Goal: Share content: Share content

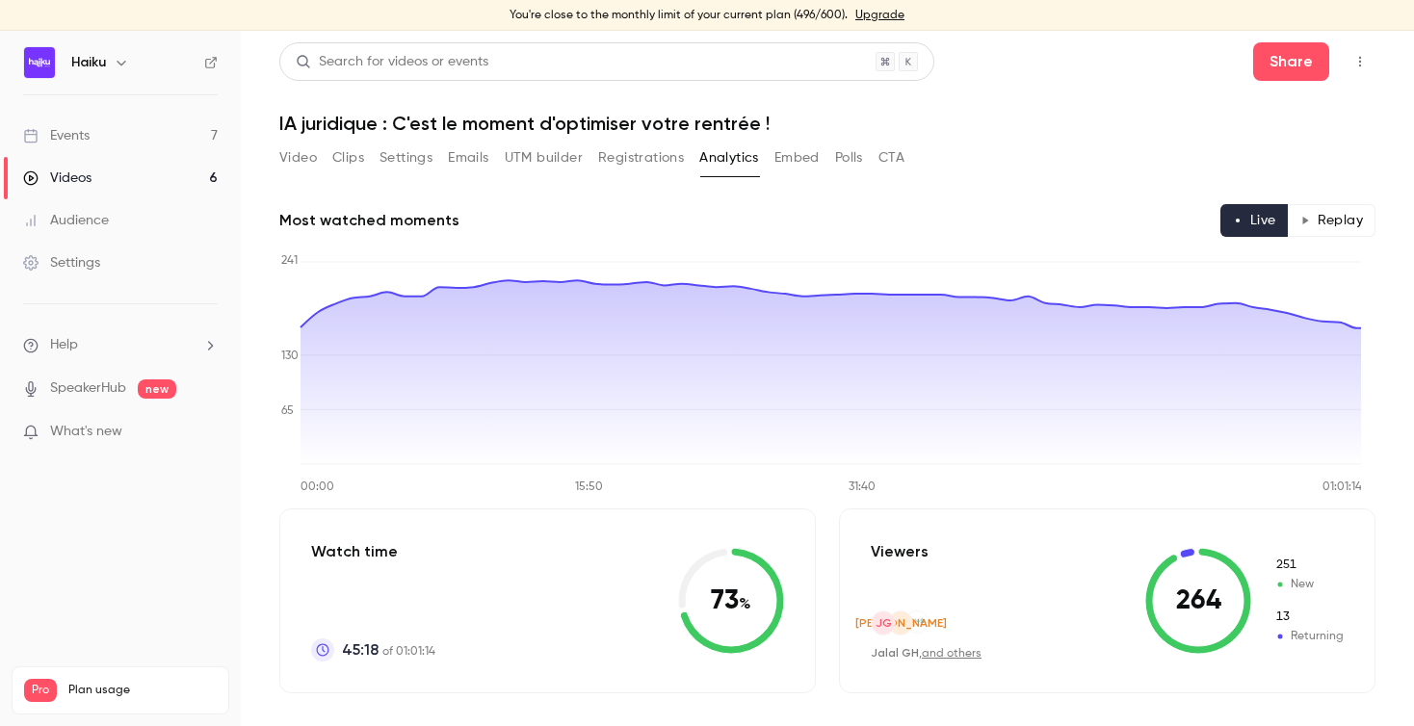
click at [71, 144] on div "Events" at bounding box center [56, 135] width 66 height 19
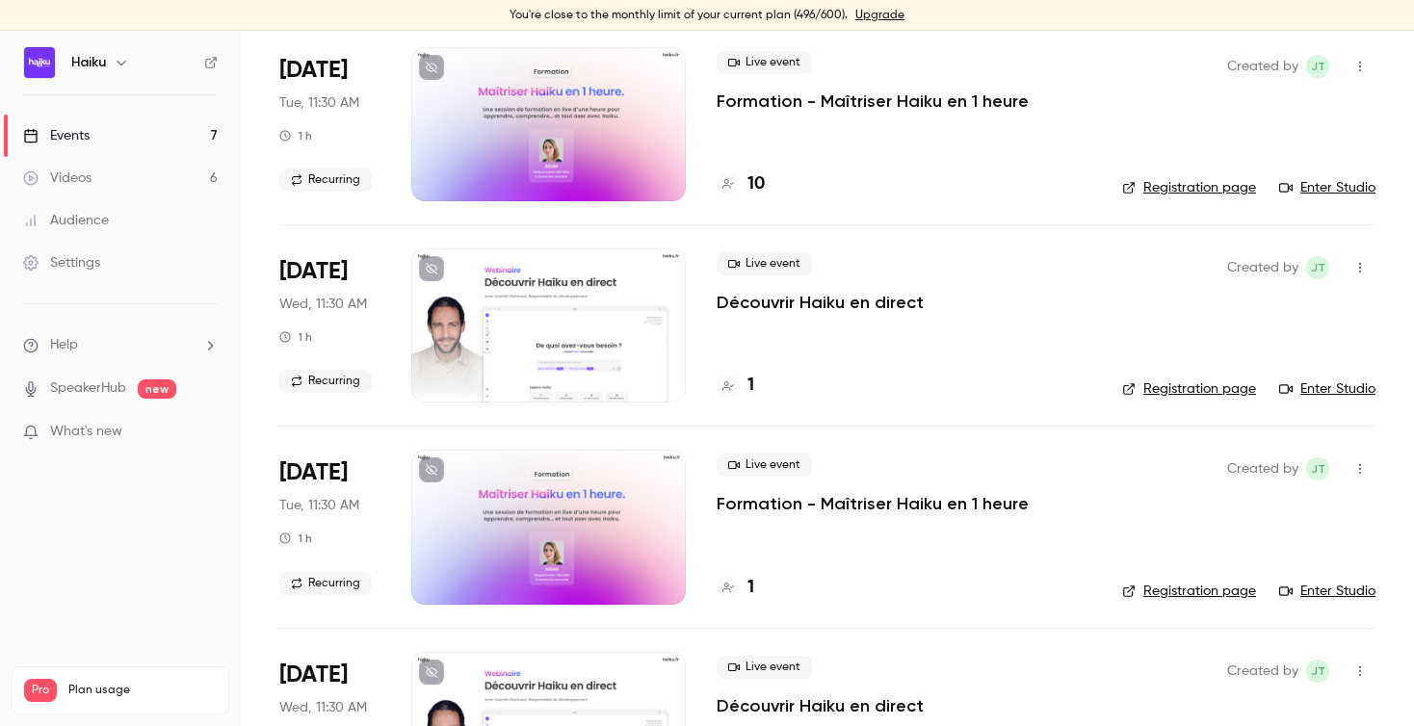
scroll to position [591, 0]
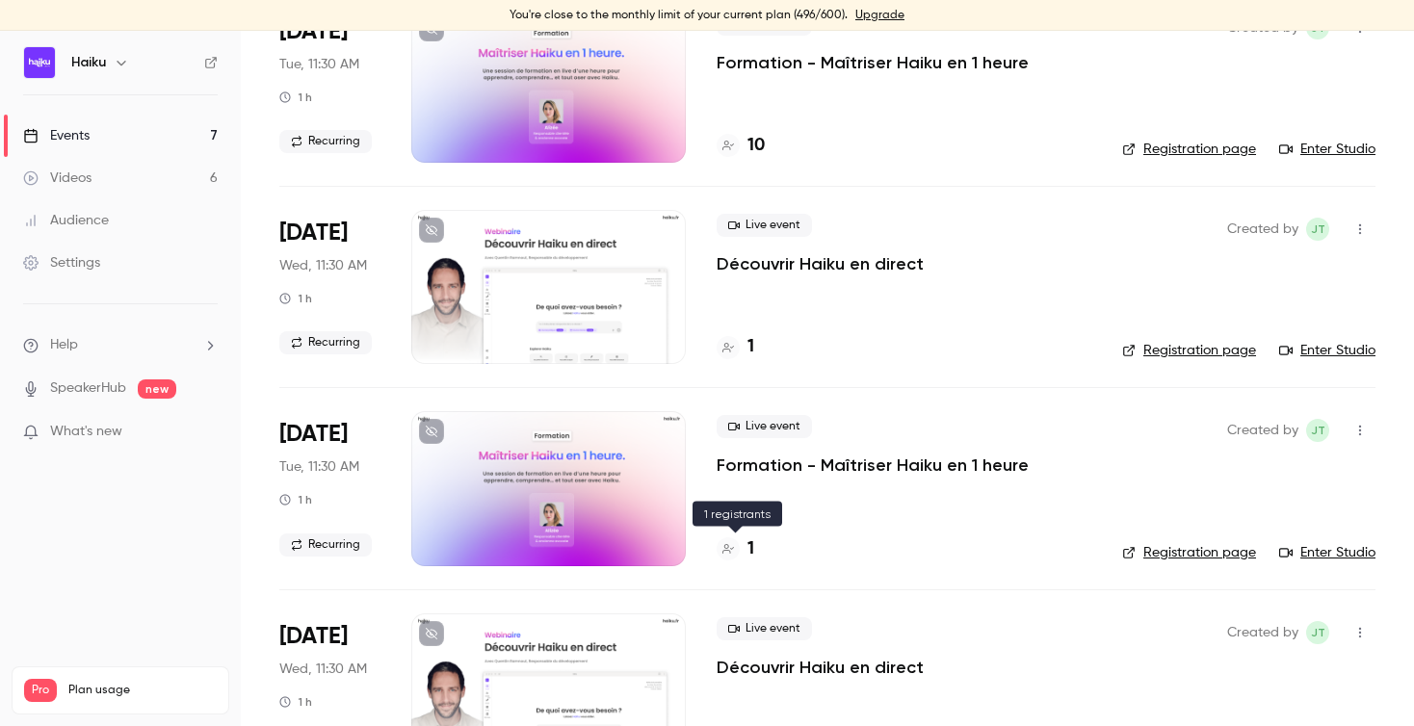
click at [748, 542] on h4 "1" at bounding box center [750, 549] width 7 height 26
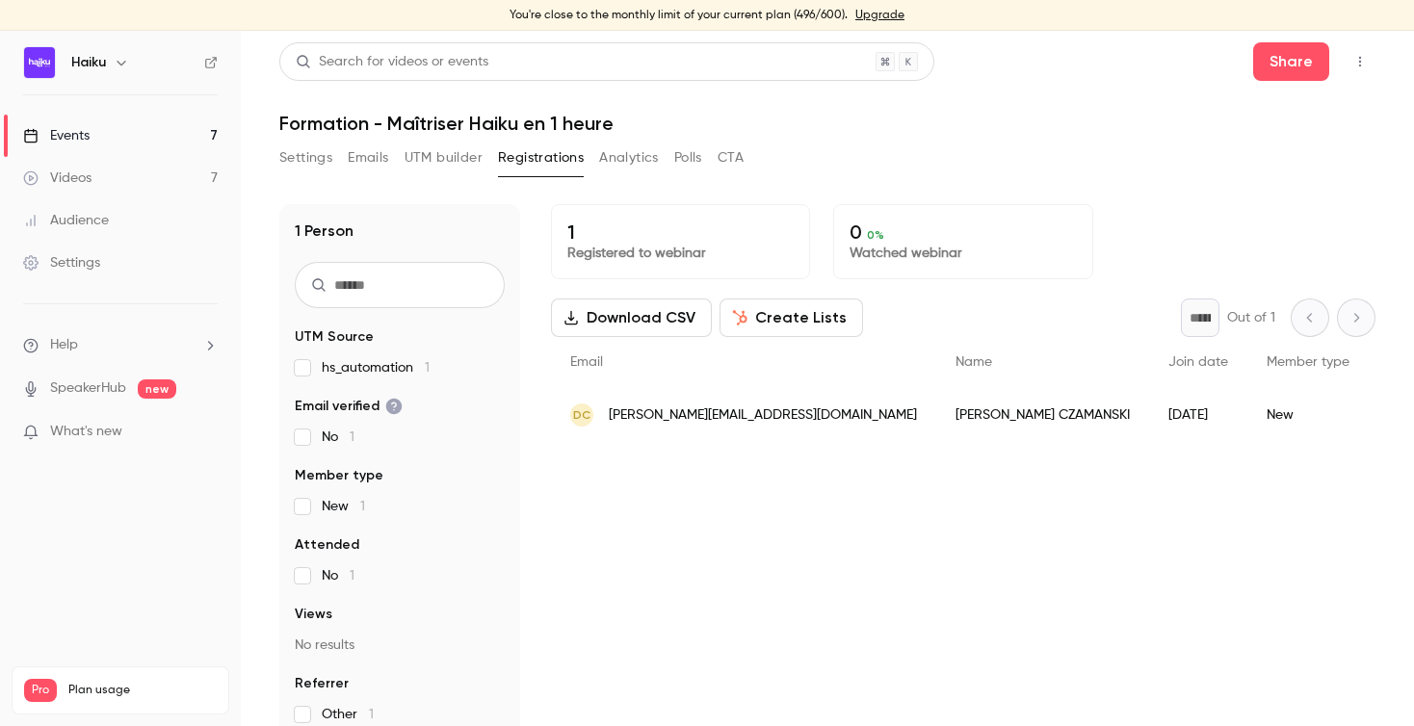
click at [774, 416] on div "DC [PERSON_NAME][EMAIL_ADDRESS][DOMAIN_NAME]" at bounding box center [743, 415] width 385 height 54
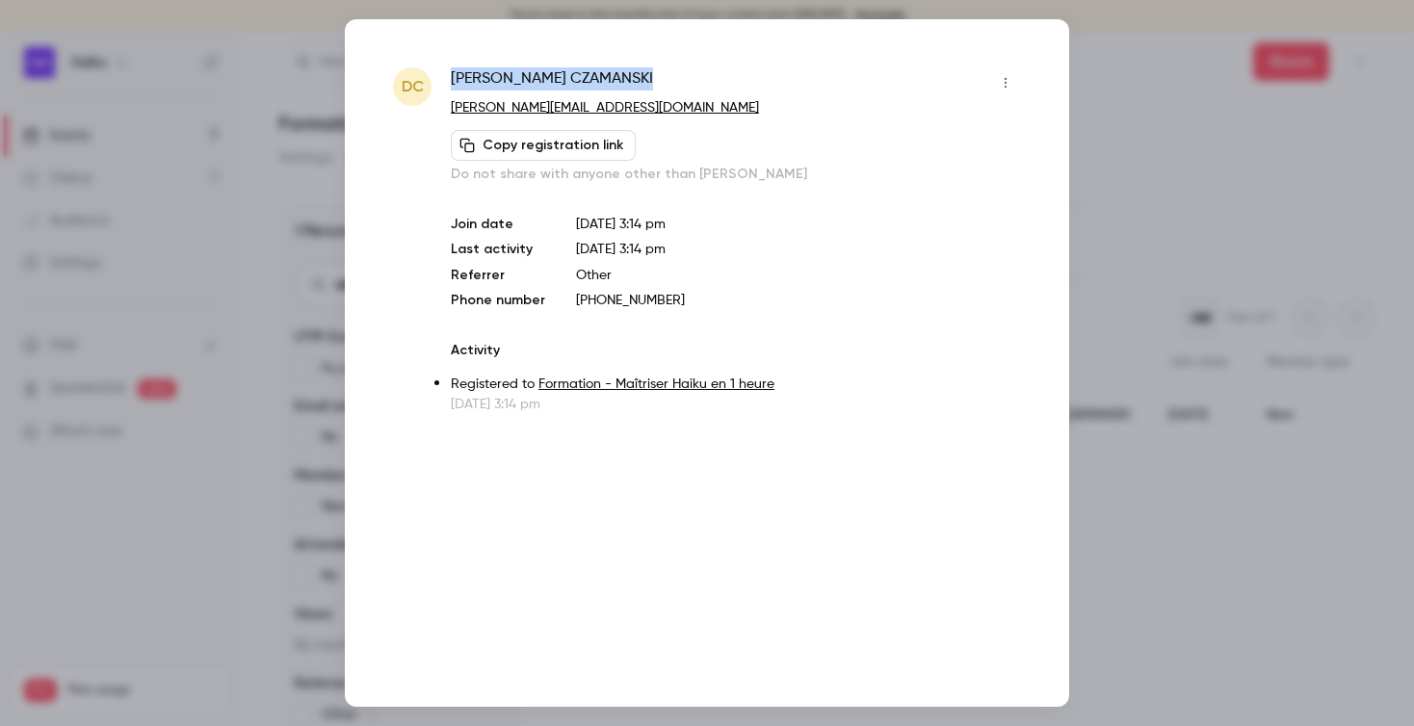
drag, startPoint x: 583, startPoint y: 80, endPoint x: 454, endPoint y: 75, distance: 129.2
click at [454, 75] on div "[PERSON_NAME]" at bounding box center [736, 82] width 570 height 31
copy span "[PERSON_NAME]"
click at [1306, 562] on div at bounding box center [707, 363] width 1414 height 726
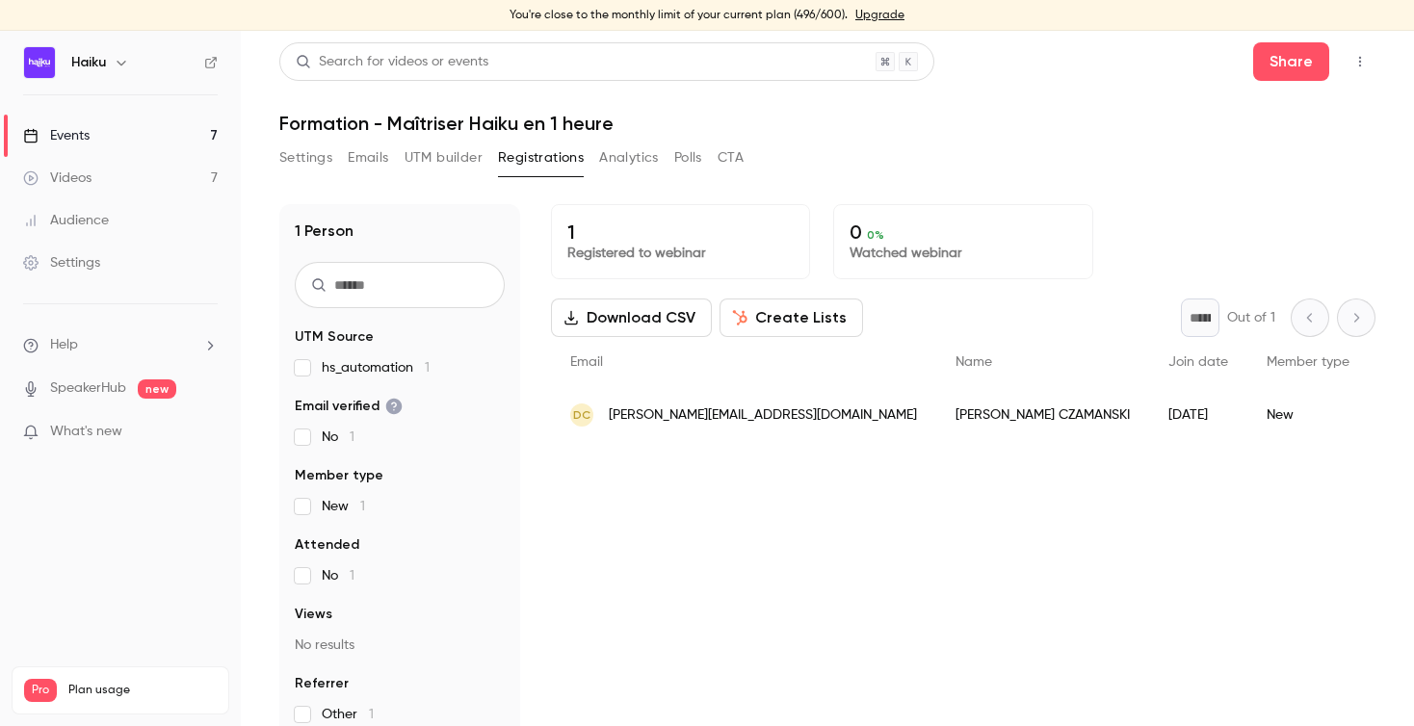
click at [118, 138] on link "Events 7" at bounding box center [120, 136] width 241 height 42
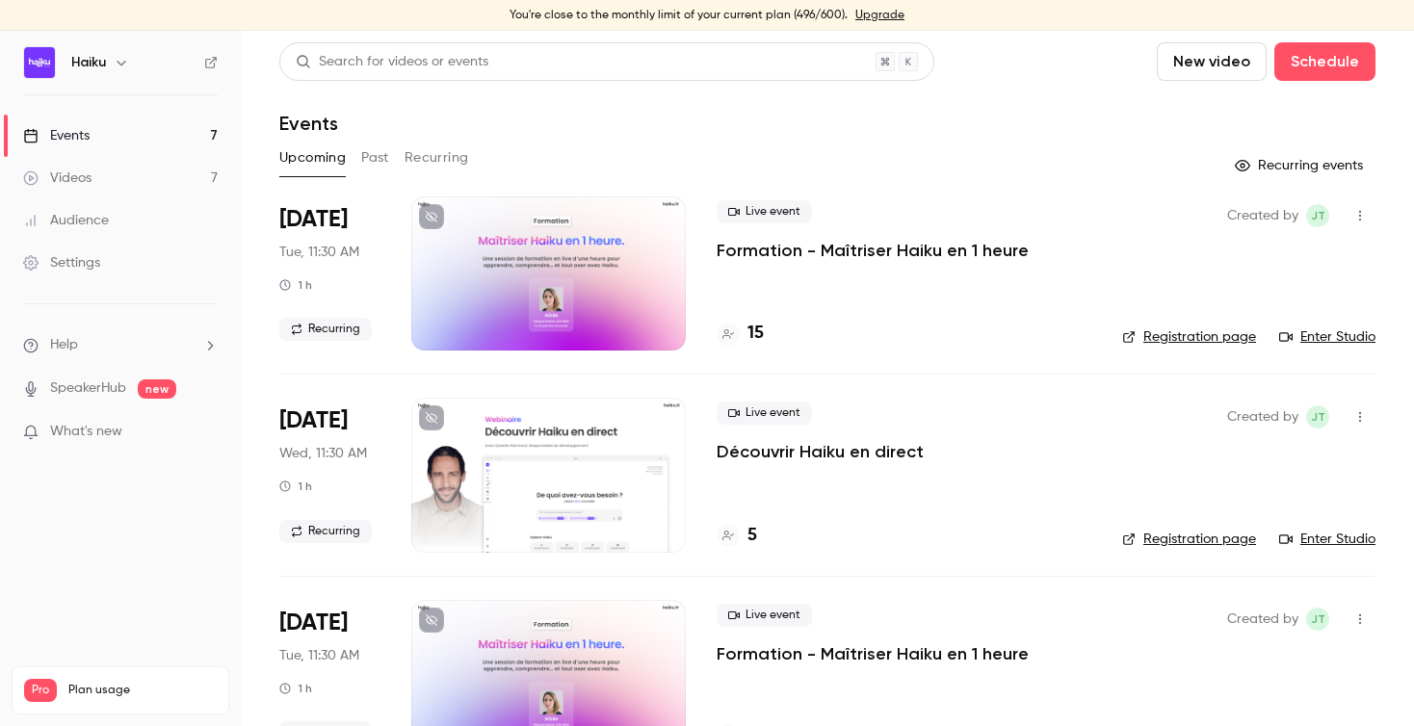
click at [458, 154] on button "Recurring" at bounding box center [437, 158] width 65 height 31
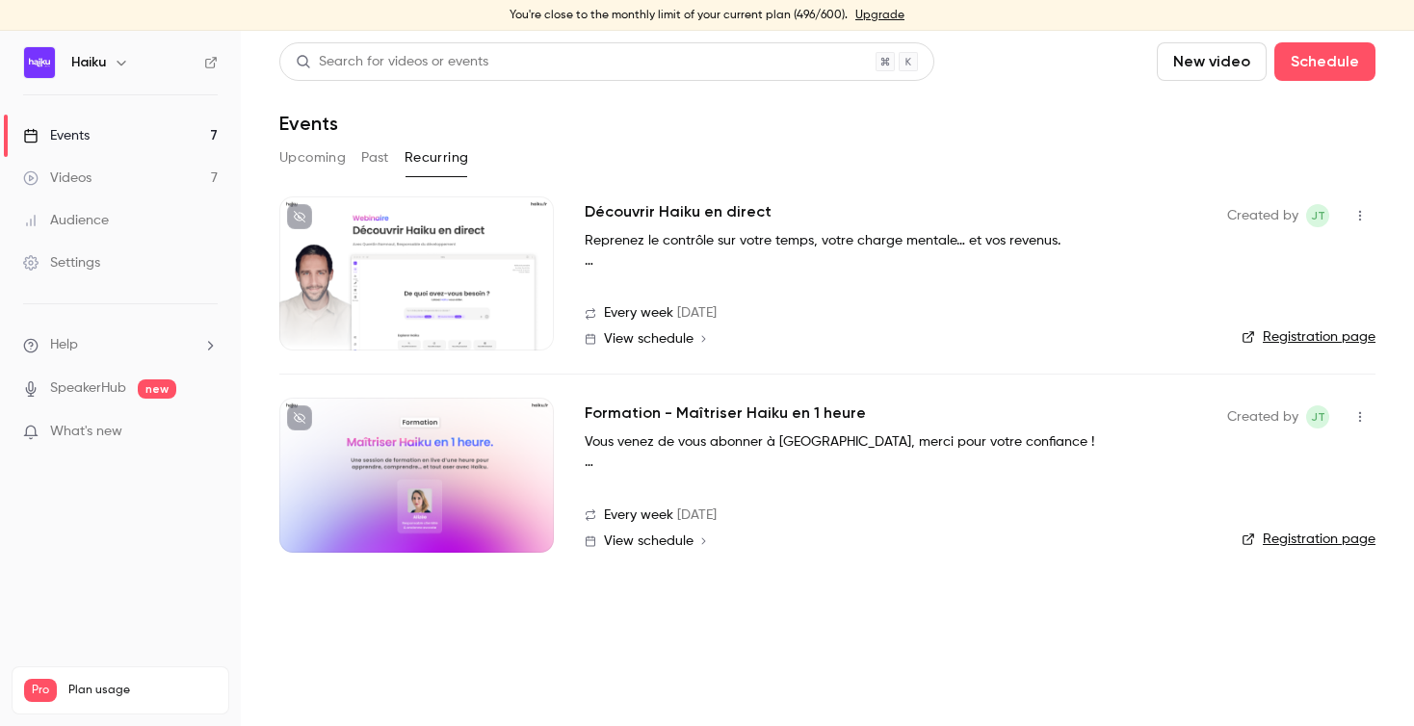
click at [1360, 413] on icon "button" at bounding box center [1360, 417] width 2 height 11
click at [1243, 468] on div "Share" at bounding box center [1286, 466] width 146 height 19
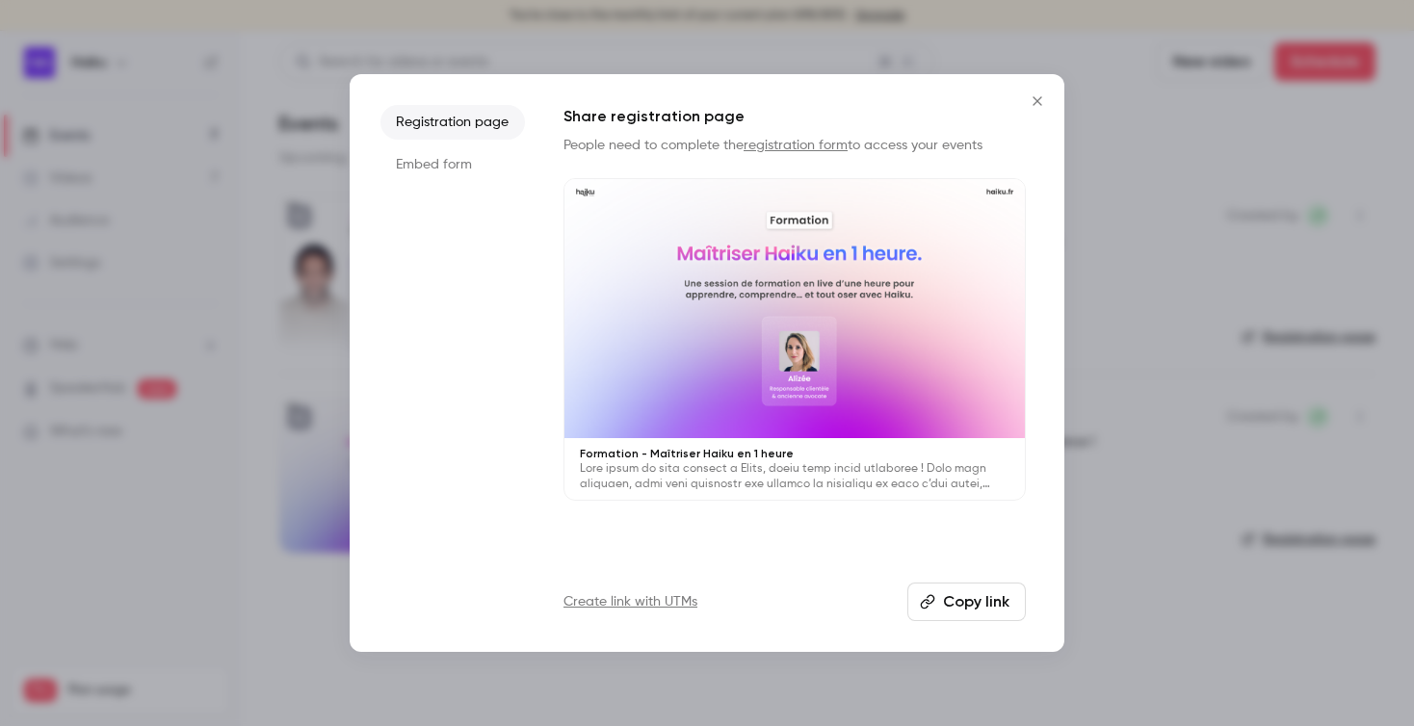
click at [972, 596] on button "Copy link" at bounding box center [966, 602] width 118 height 39
click at [1037, 100] on icon "Close" at bounding box center [1037, 100] width 9 height 9
click at [1037, 100] on header "Search for videos or events New video Schedule Events" at bounding box center [827, 88] width 1096 height 92
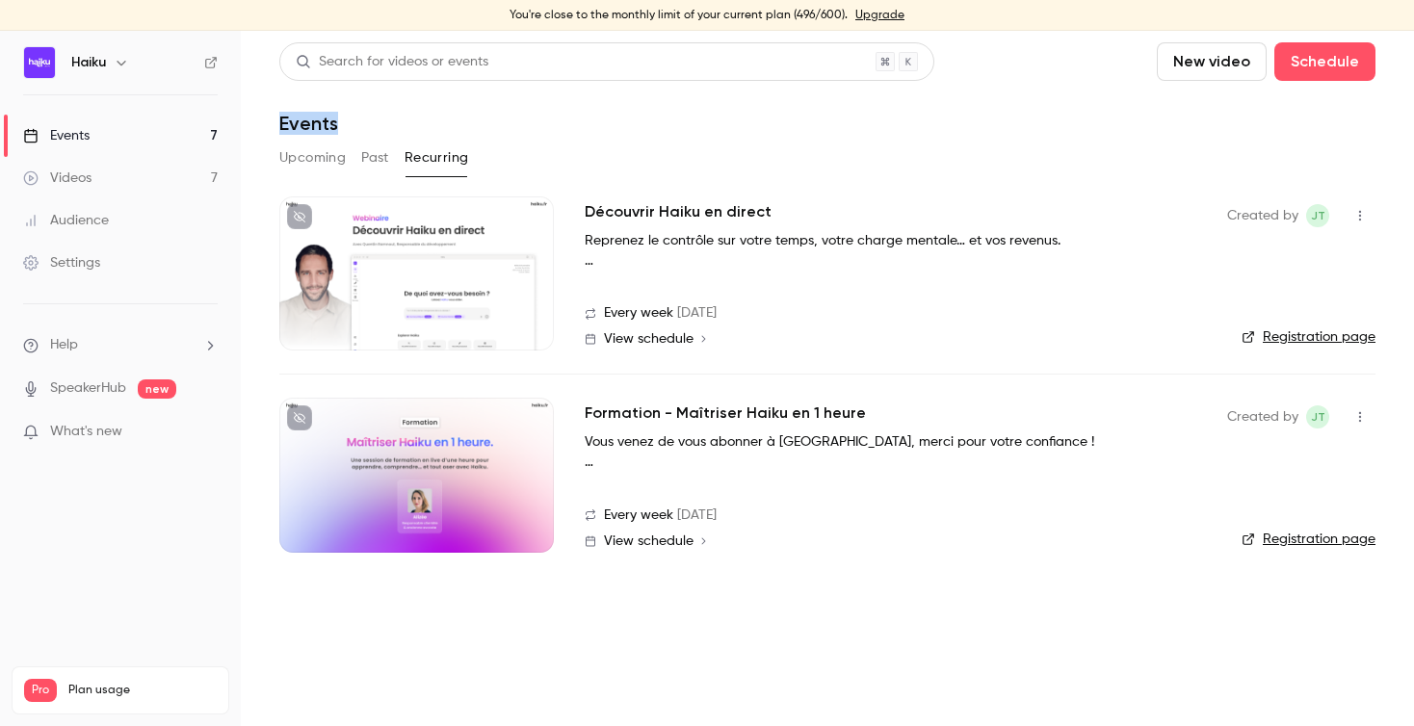
click at [98, 129] on link "Events 7" at bounding box center [120, 136] width 241 height 42
